Goal: Go to known website: Access a specific website the user already knows

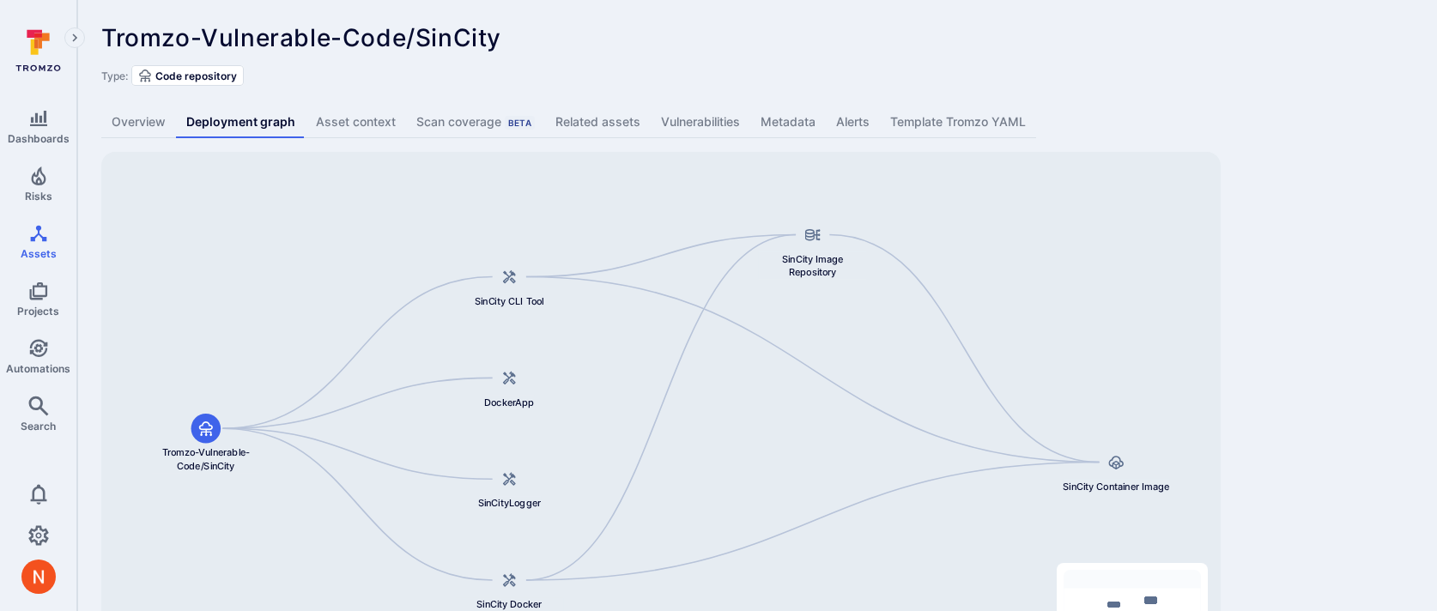
scroll to position [106, 0]
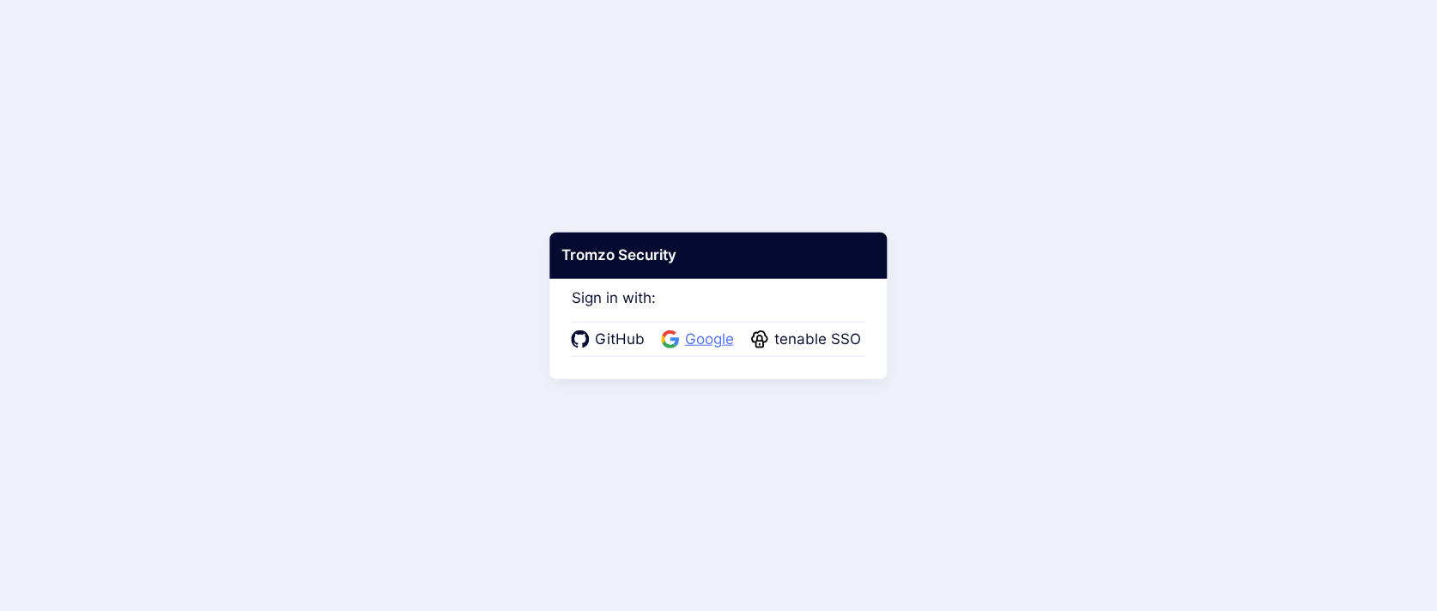
click at [697, 349] on span "Google" at bounding box center [709, 340] width 59 height 22
